Goal: Information Seeking & Learning: Learn about a topic

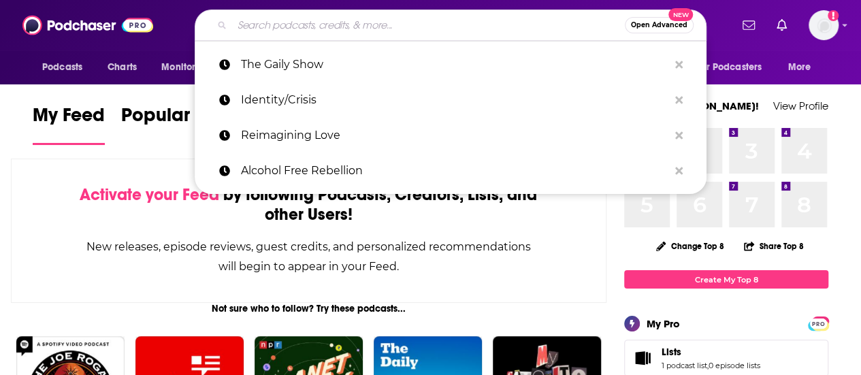
click at [409, 33] on input "Search podcasts, credits, & more..." at bounding box center [428, 25] width 393 height 22
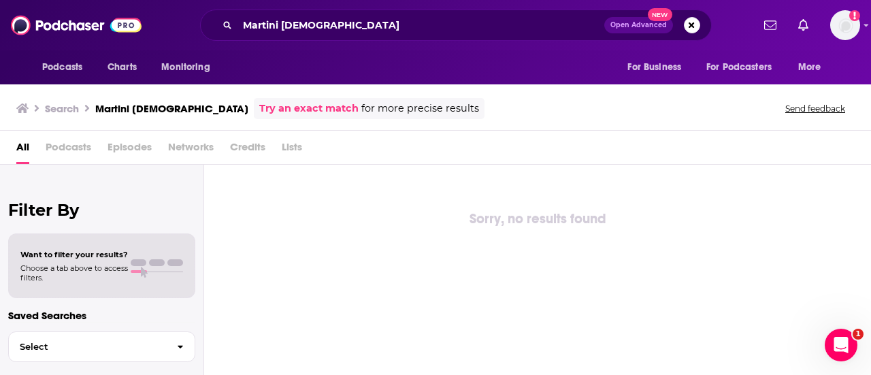
click at [14, 81] on div "Podcasts Charts Monitoring For Business For Podcasters More" at bounding box center [435, 67] width 871 height 34
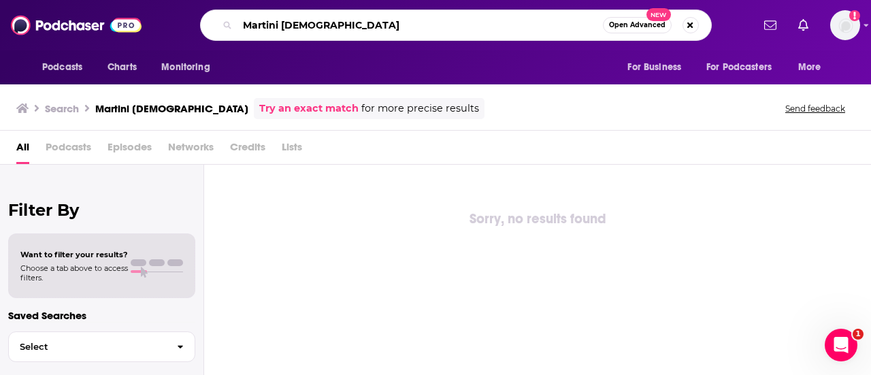
click at [331, 24] on input "Martini [DEMOGRAPHIC_DATA]" at bounding box center [419, 25] width 365 height 22
type input "M"
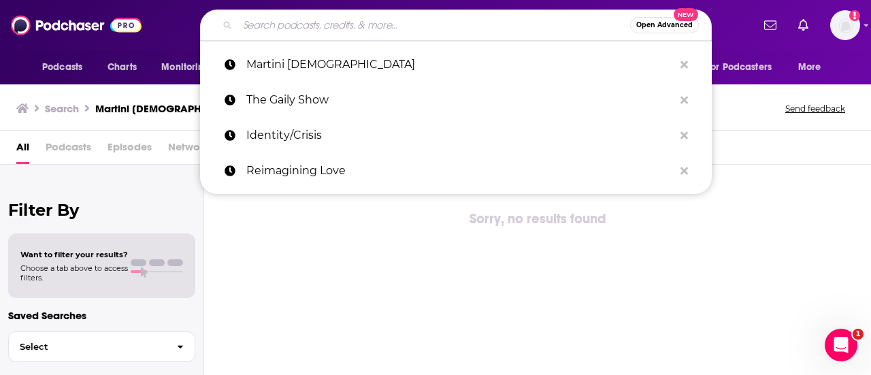
paste input "[DEMOGRAPHIC_DATA]"
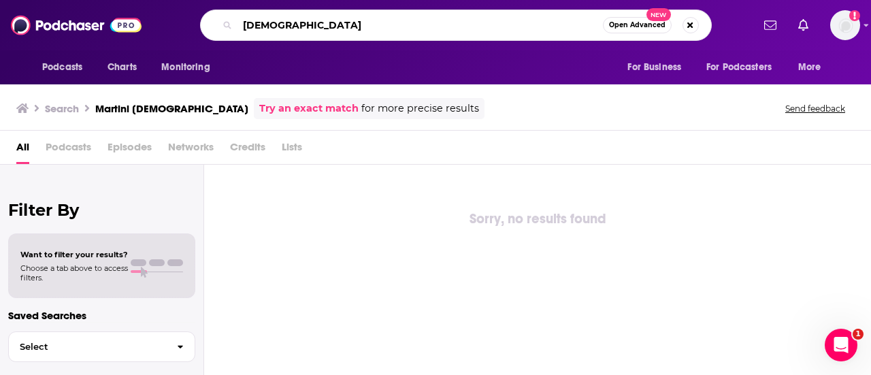
type input "[DEMOGRAPHIC_DATA]"
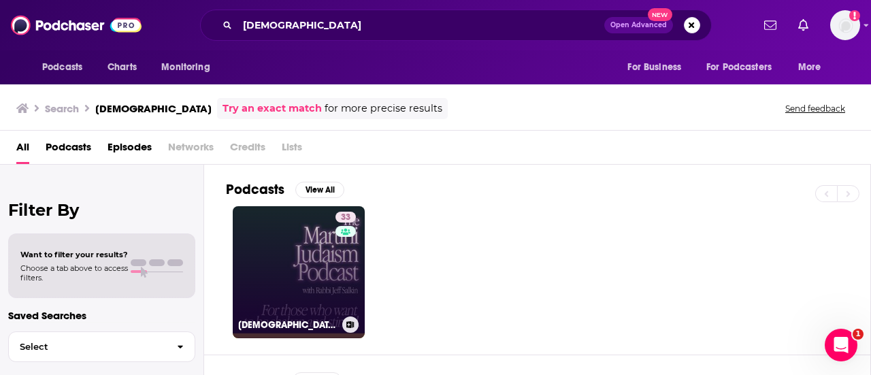
click at [298, 278] on link "33 [DEMOGRAPHIC_DATA]" at bounding box center [299, 272] width 132 height 132
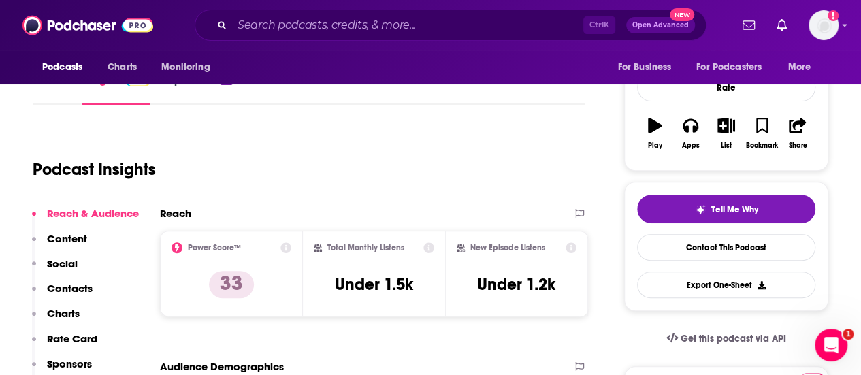
scroll to position [77, 0]
